Goal: Information Seeking & Learning: Learn about a topic

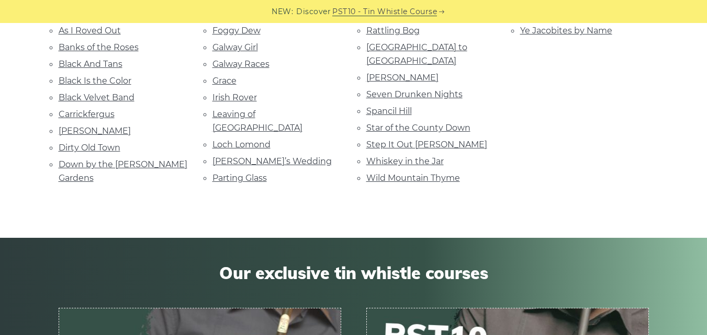
scroll to position [208, 0]
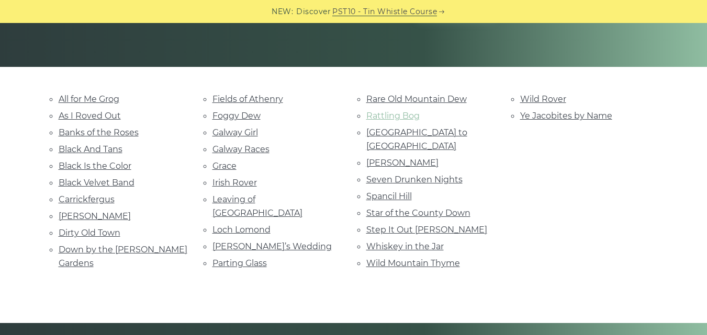
click at [406, 119] on link "Rattling Bog" at bounding box center [392, 116] width 53 height 10
click at [227, 166] on link "Grace" at bounding box center [224, 166] width 24 height 10
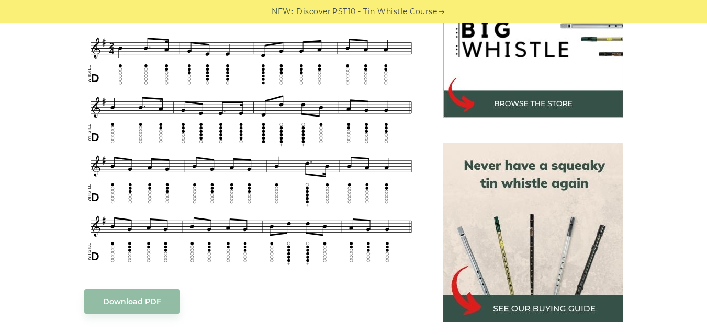
scroll to position [358, 0]
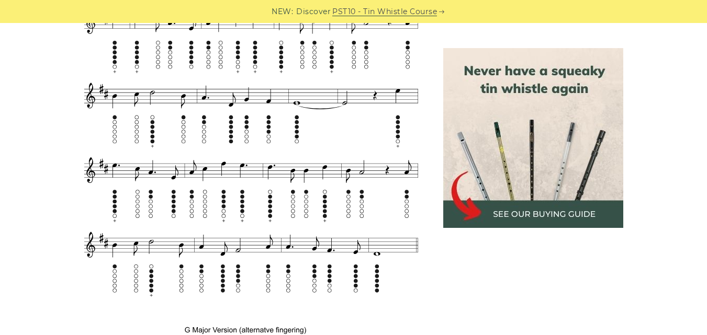
scroll to position [724, 0]
